Goal: Check status: Check status

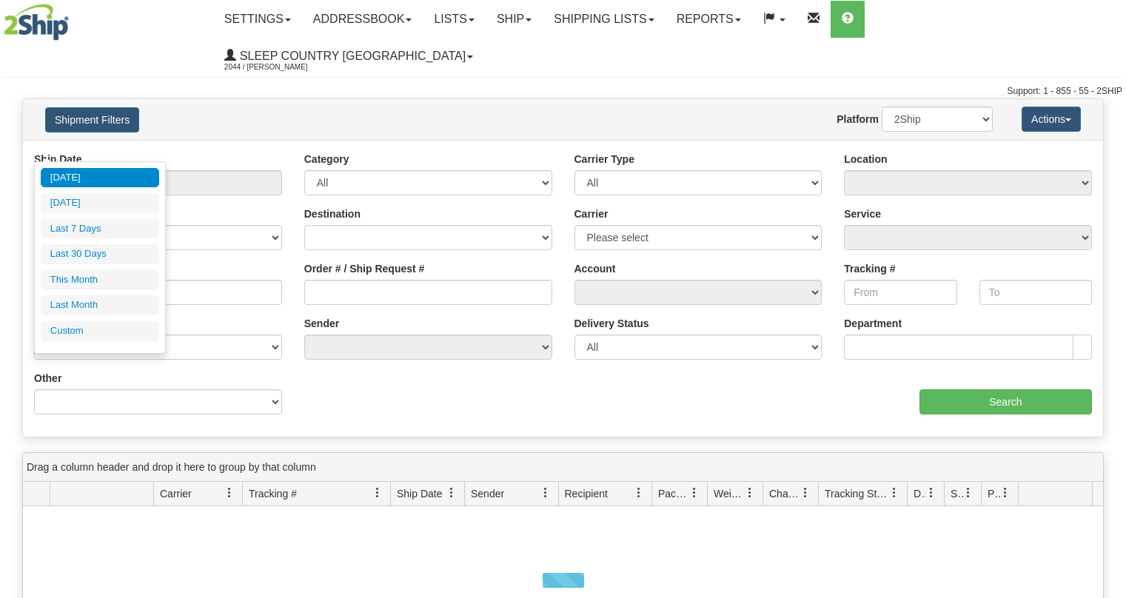
click at [110, 170] on input "From [DATE] To [DATE]" at bounding box center [158, 182] width 248 height 25
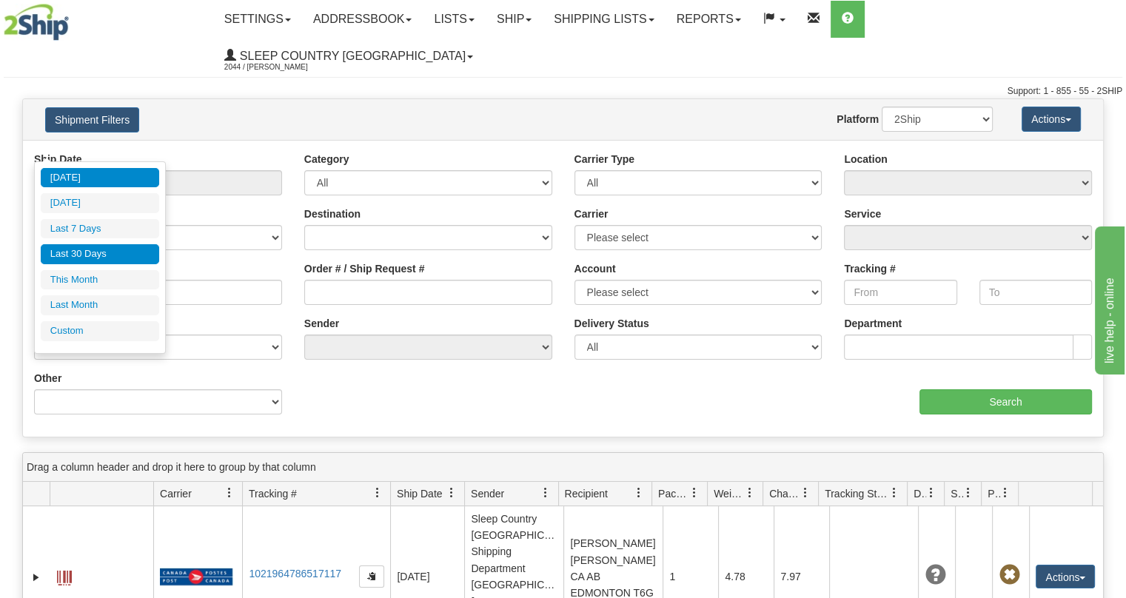
click at [99, 249] on li "Last 30 Days" at bounding box center [100, 254] width 118 height 20
type input "From [DATE] To [DATE]"
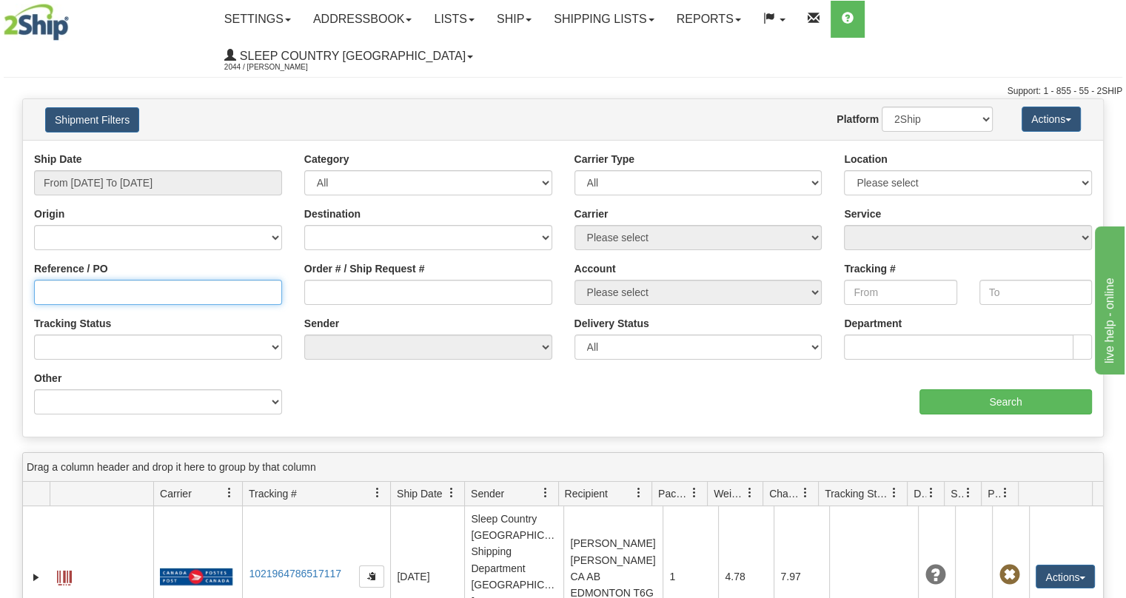
click at [115, 280] on input "Reference / PO" at bounding box center [158, 292] width 248 height 25
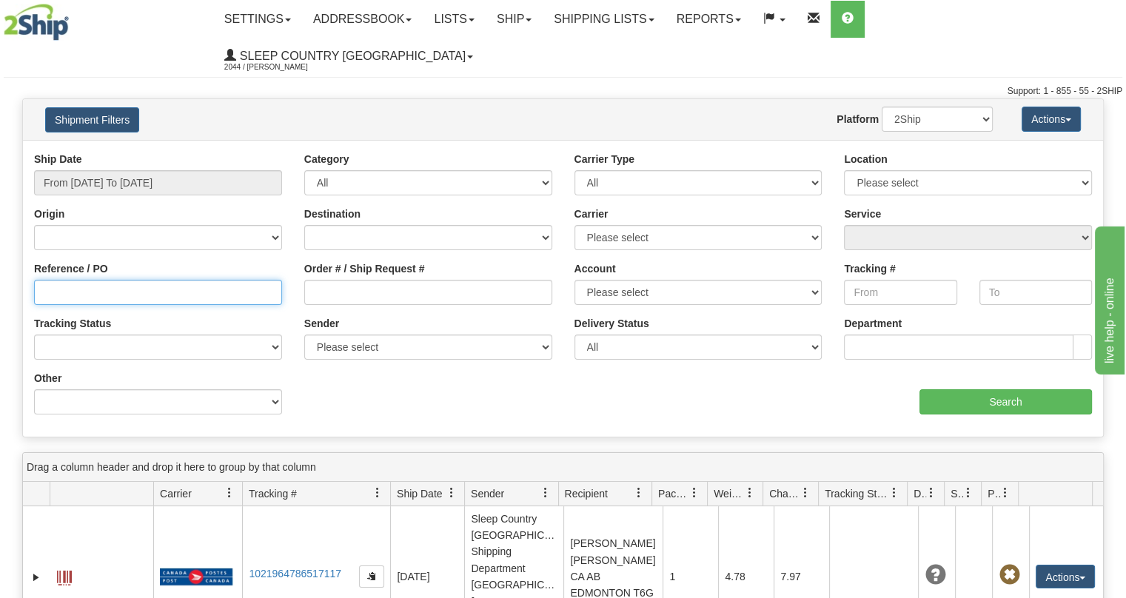
paste input "9000I093068"
type input "9000I093068"
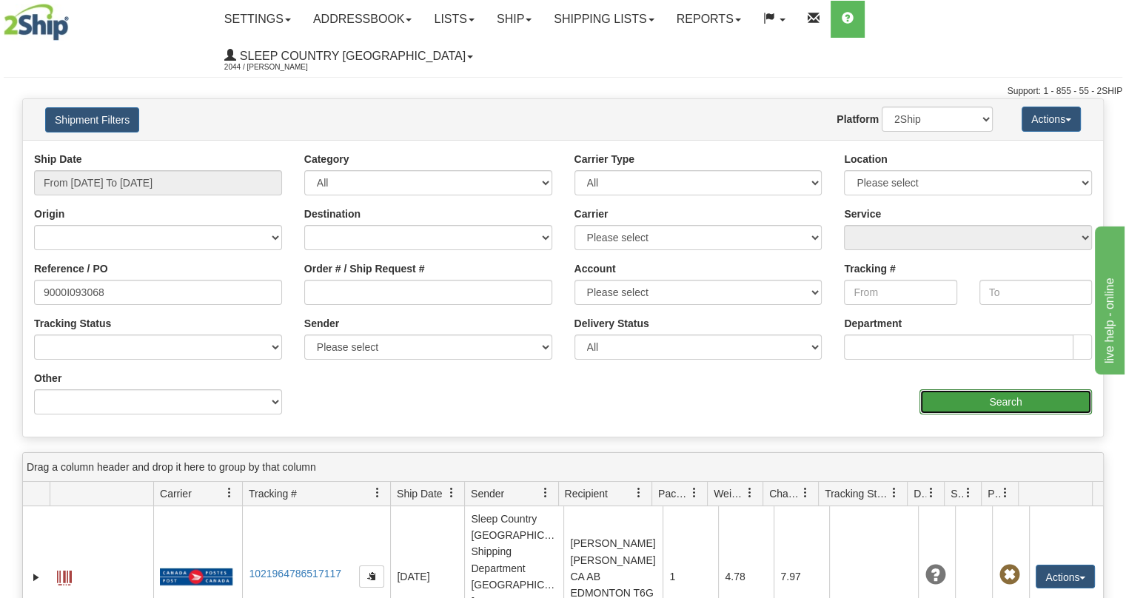
click at [951, 389] on input "Search" at bounding box center [1006, 401] width 173 height 25
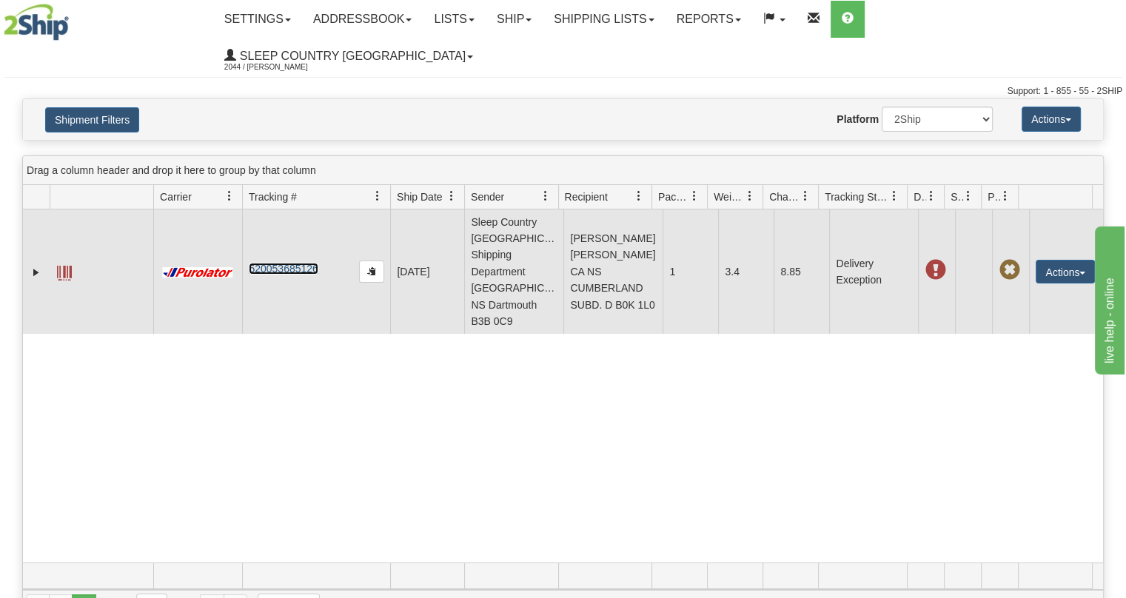
click at [286, 263] on link "520053685126" at bounding box center [283, 269] width 69 height 12
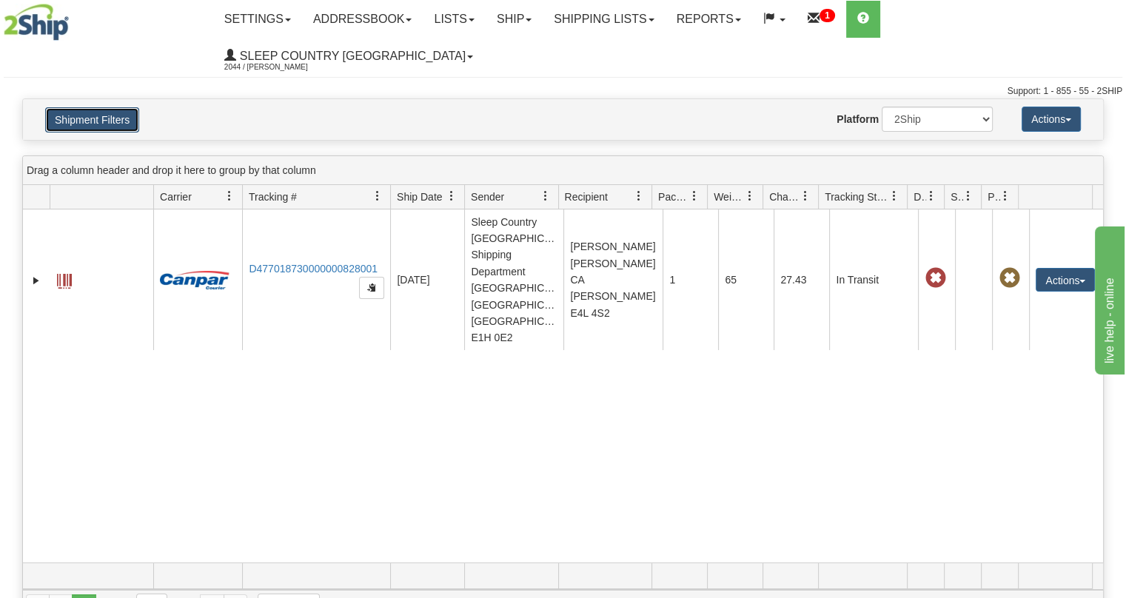
click at [123, 107] on button "Shipment Filters" at bounding box center [92, 119] width 94 height 25
